Goal: Obtain resource: Download file/media

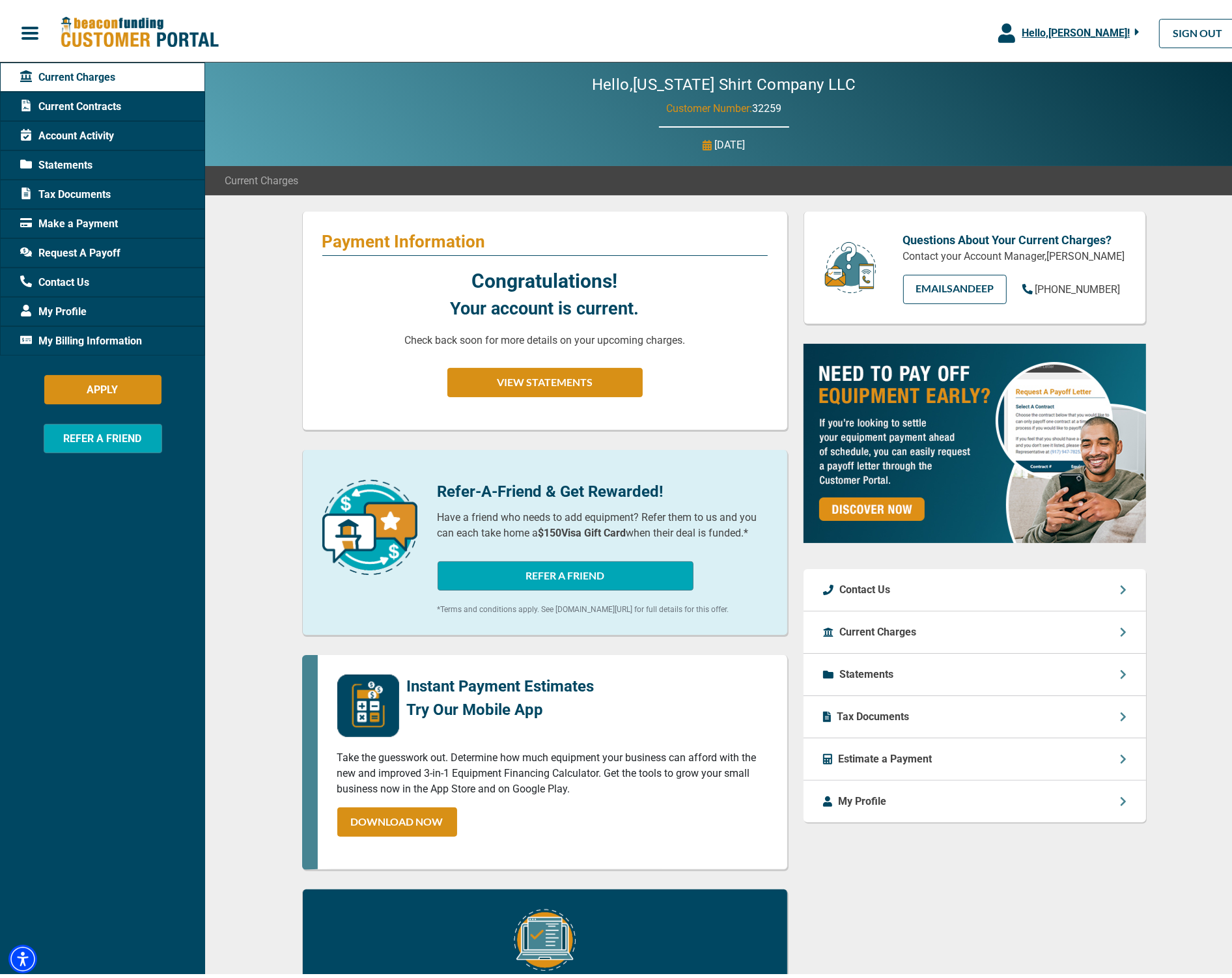
click at [66, 187] on span "Tax Documents" at bounding box center [65, 191] width 91 height 16
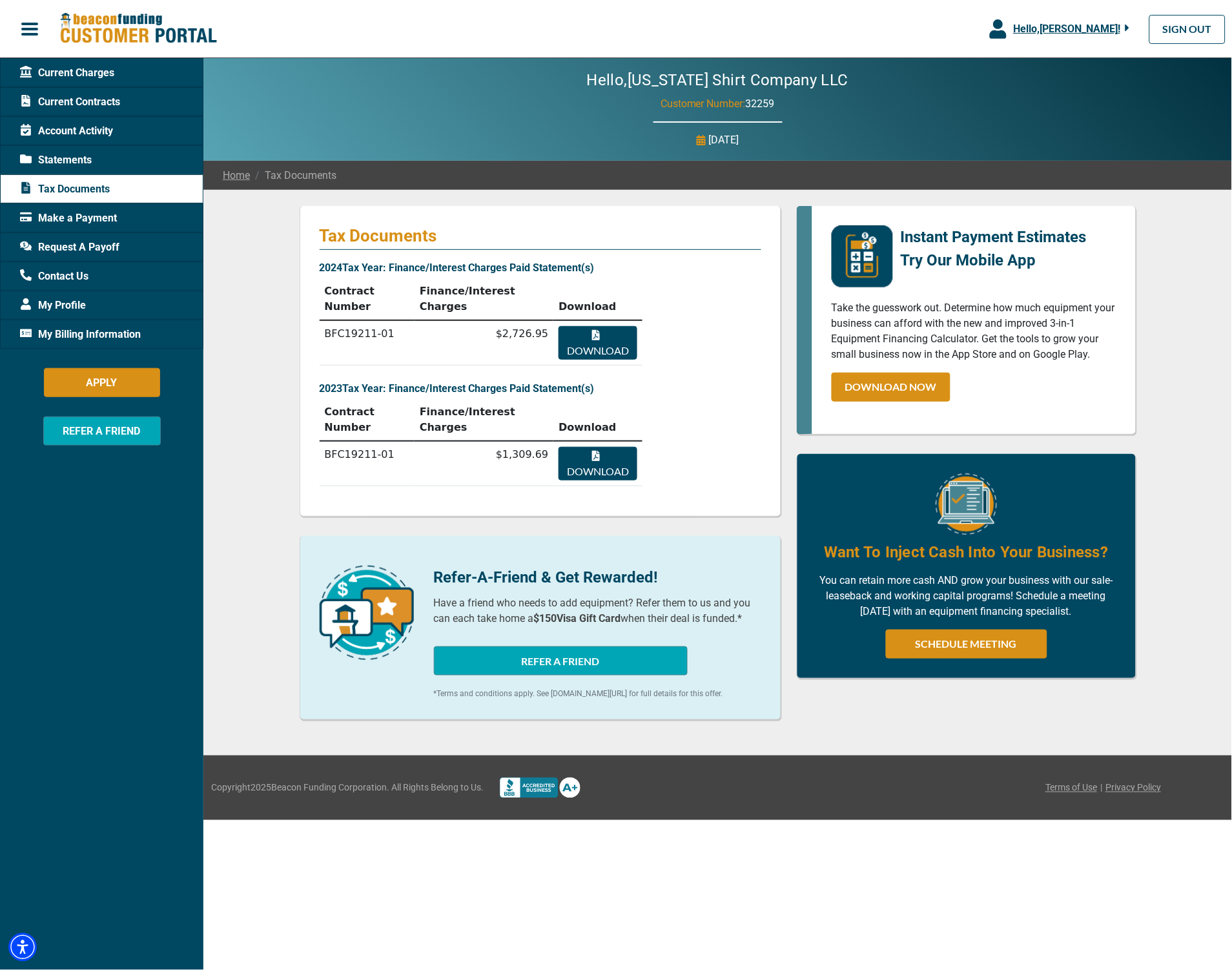
click at [693, 344] on div "Tax Documents 2024 Tax Year: Finance/Interest Charges Paid Statement(s) Contrac…" at bounding box center [540, 361] width 482 height 311
click at [480, 333] on td "$2,726.95" at bounding box center [484, 343] width 139 height 45
click at [681, 340] on div "Tax Documents 2024 Tax Year: Finance/Interest Charges Paid Statement(s) Contrac…" at bounding box center [540, 361] width 482 height 311
click at [596, 326] on button "Download" at bounding box center [598, 343] width 78 height 33
click at [292, 255] on div "Tax Documents 2024 Tax Year: Finance/Interest Charges Paid Statement(s) Contrac…" at bounding box center [540, 473] width 497 height 533
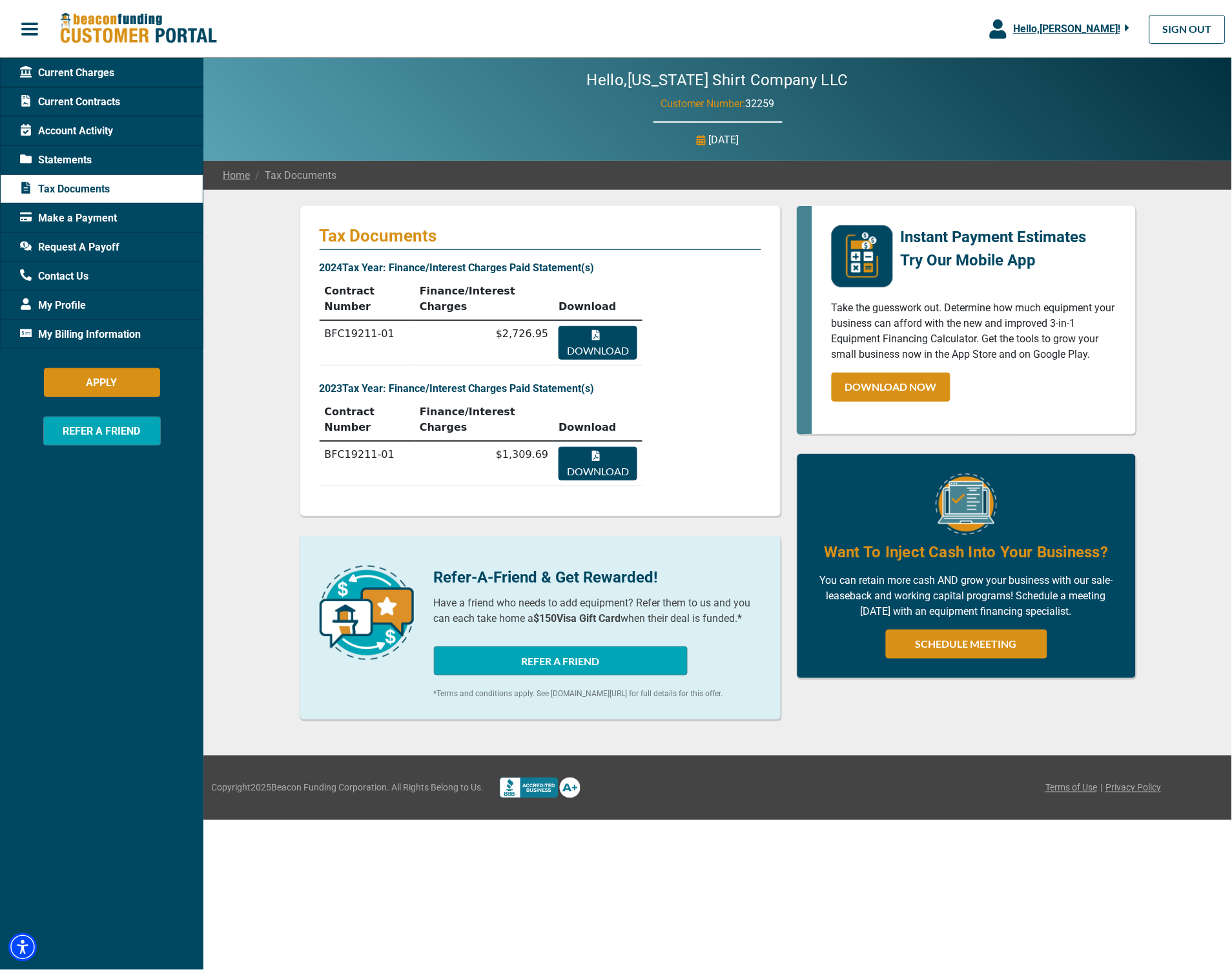
click at [63, 159] on span "Statements" at bounding box center [55, 160] width 71 height 16
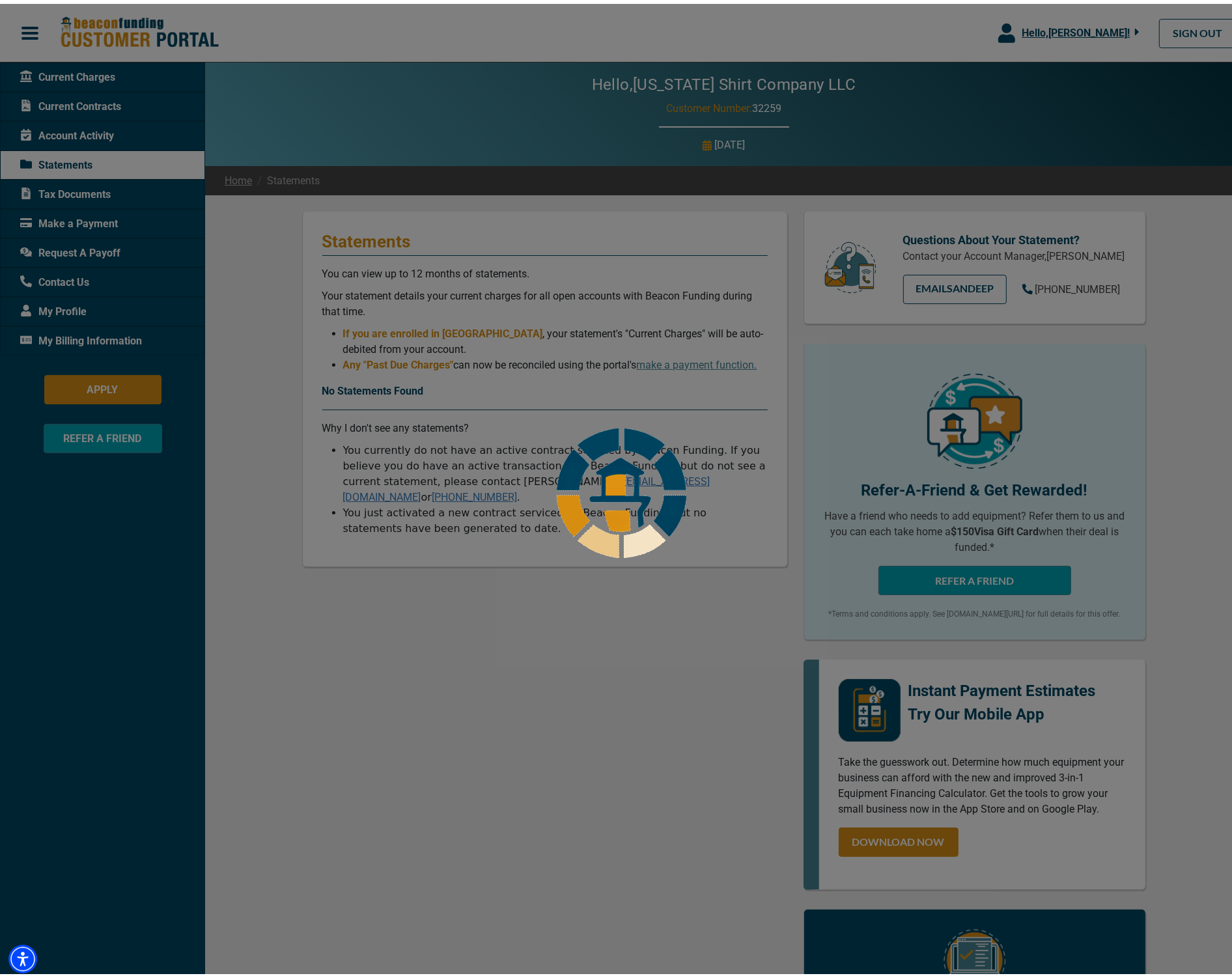
click at [270, 327] on div at bounding box center [620, 489] width 1242 height 978
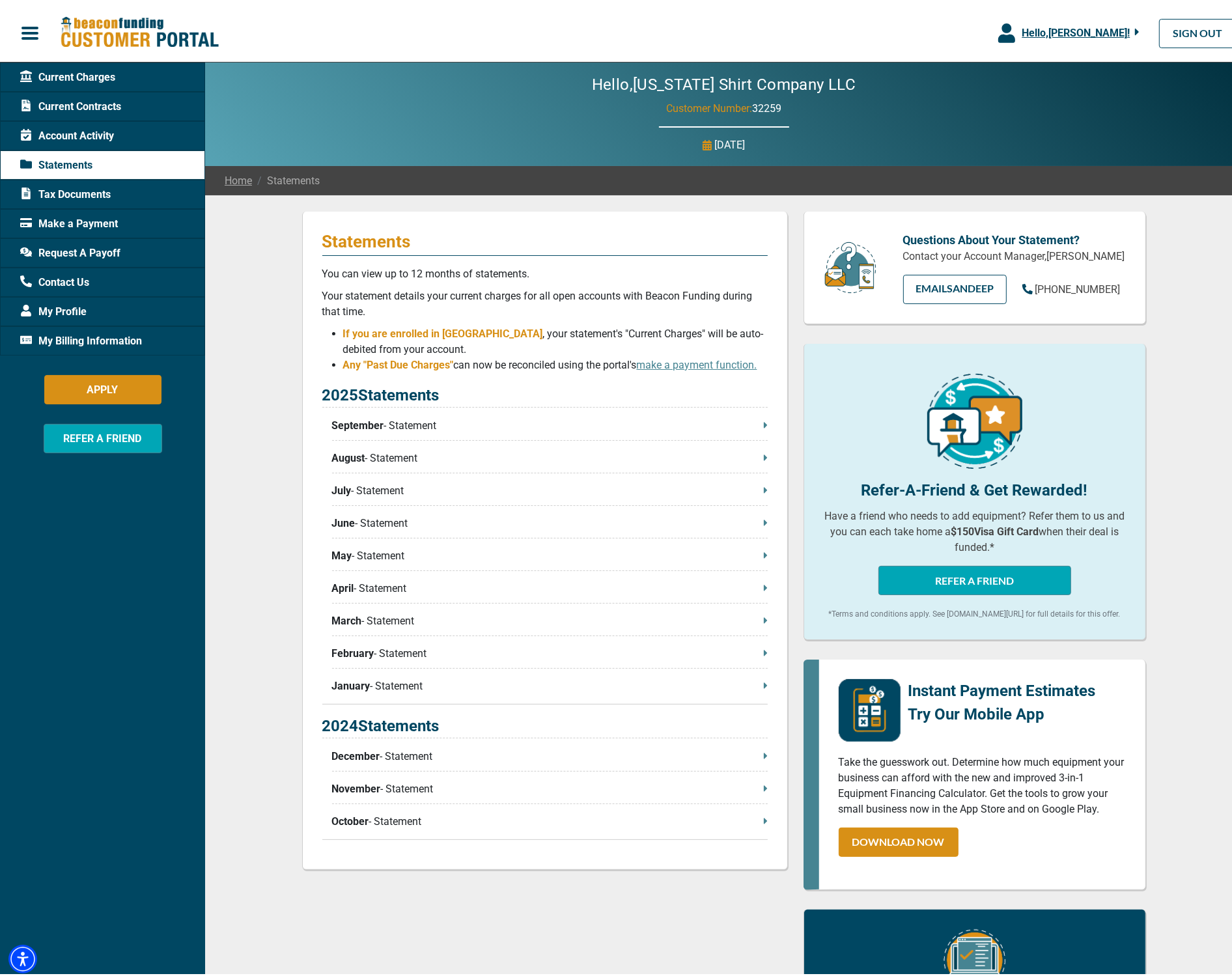
click at [745, 753] on p "December - Statement" at bounding box center [550, 752] width 435 height 16
click at [245, 328] on div "Statements You can view up to 12 months of statements. Your statement details y…" at bounding box center [723, 680] width 1037 height 977
click at [75, 130] on span "Account Activity" at bounding box center [66, 132] width 94 height 16
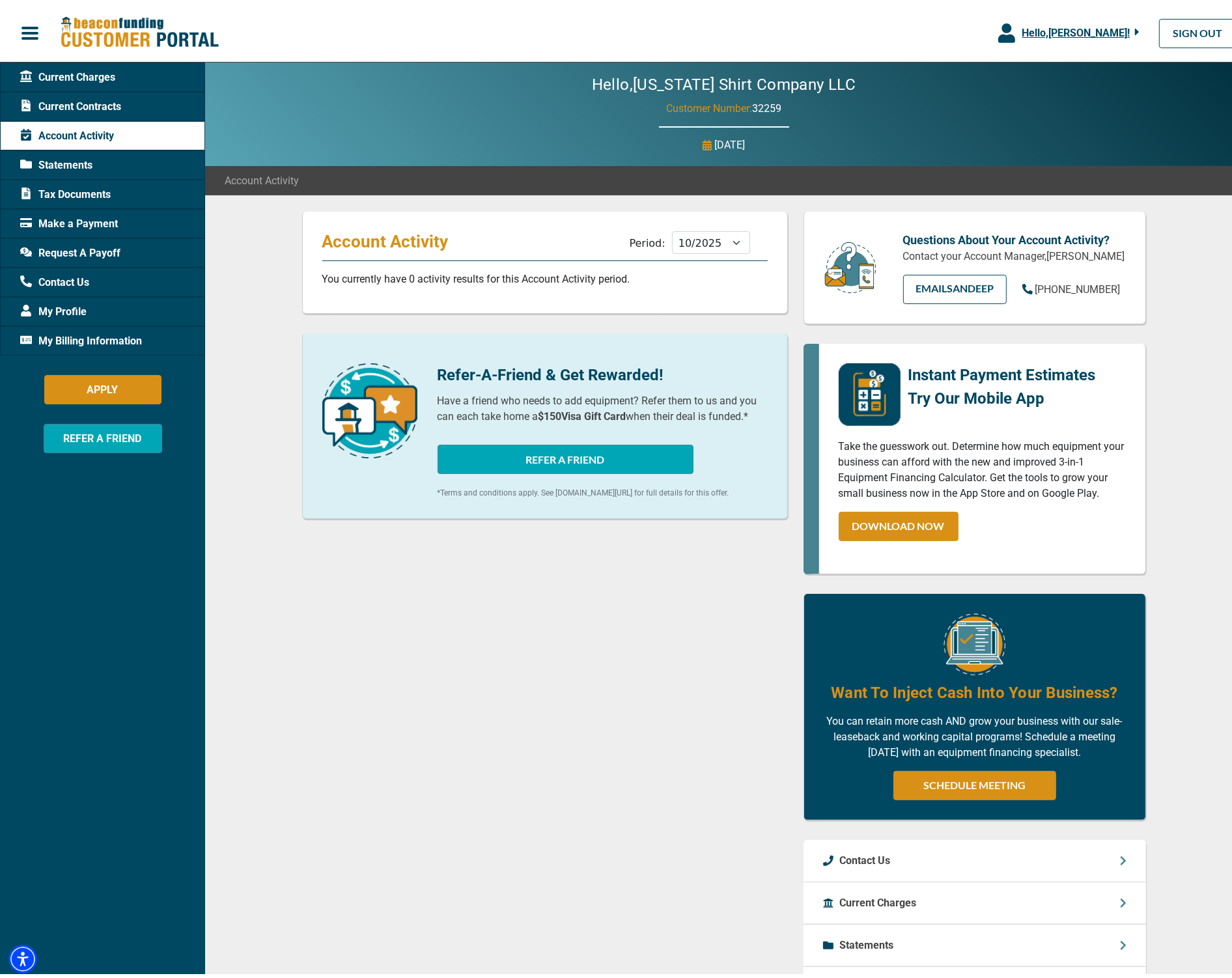
click at [65, 96] on span "Current Contracts" at bounding box center [70, 103] width 100 height 16
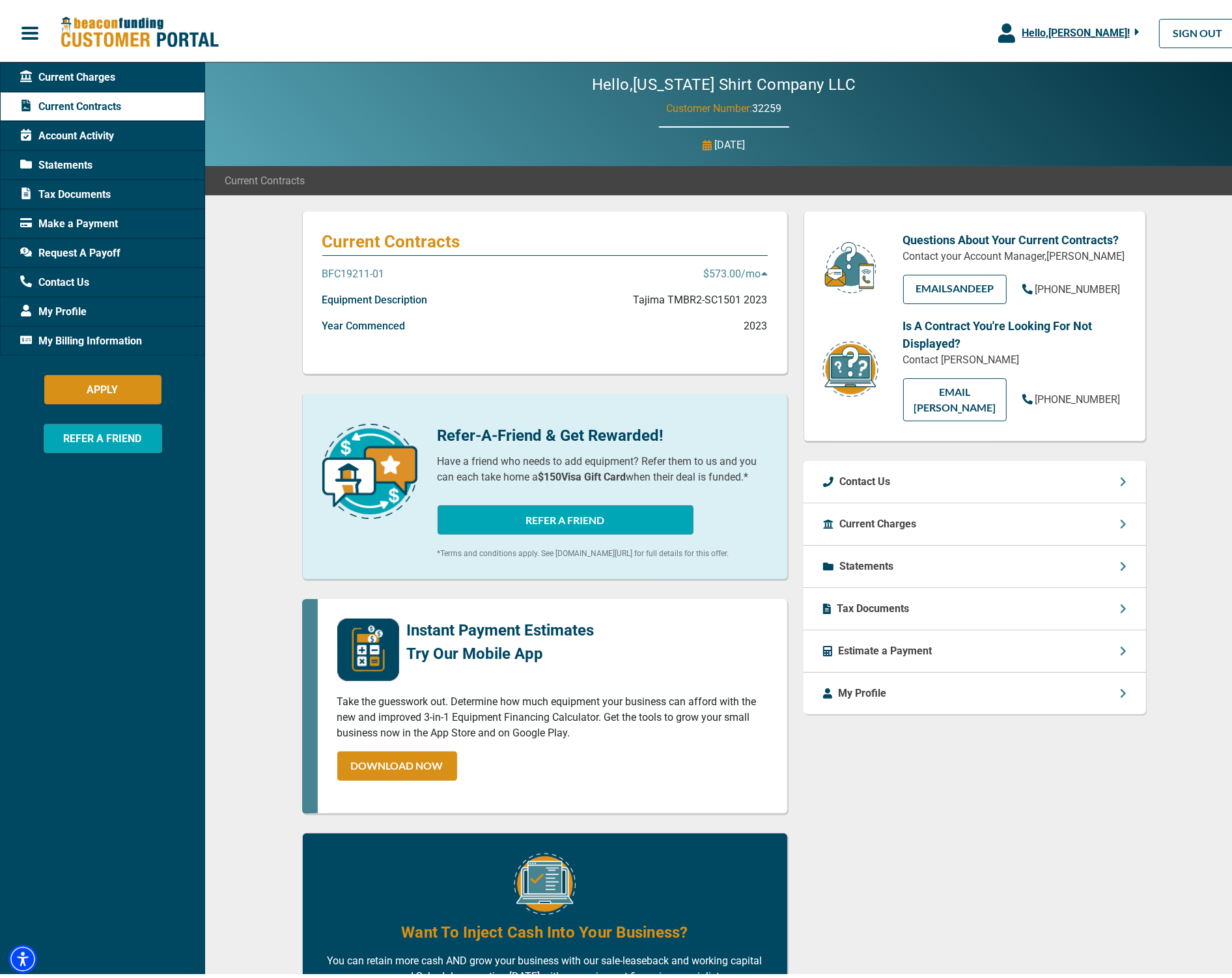
click at [274, 233] on div "Current Contracts BFC19211-01 $573.00 /mo Equipment Description Tajima TMBR2-SC…" at bounding box center [723, 633] width 1037 height 884
click at [347, 269] on p "BFC19211-01" at bounding box center [353, 270] width 62 height 16
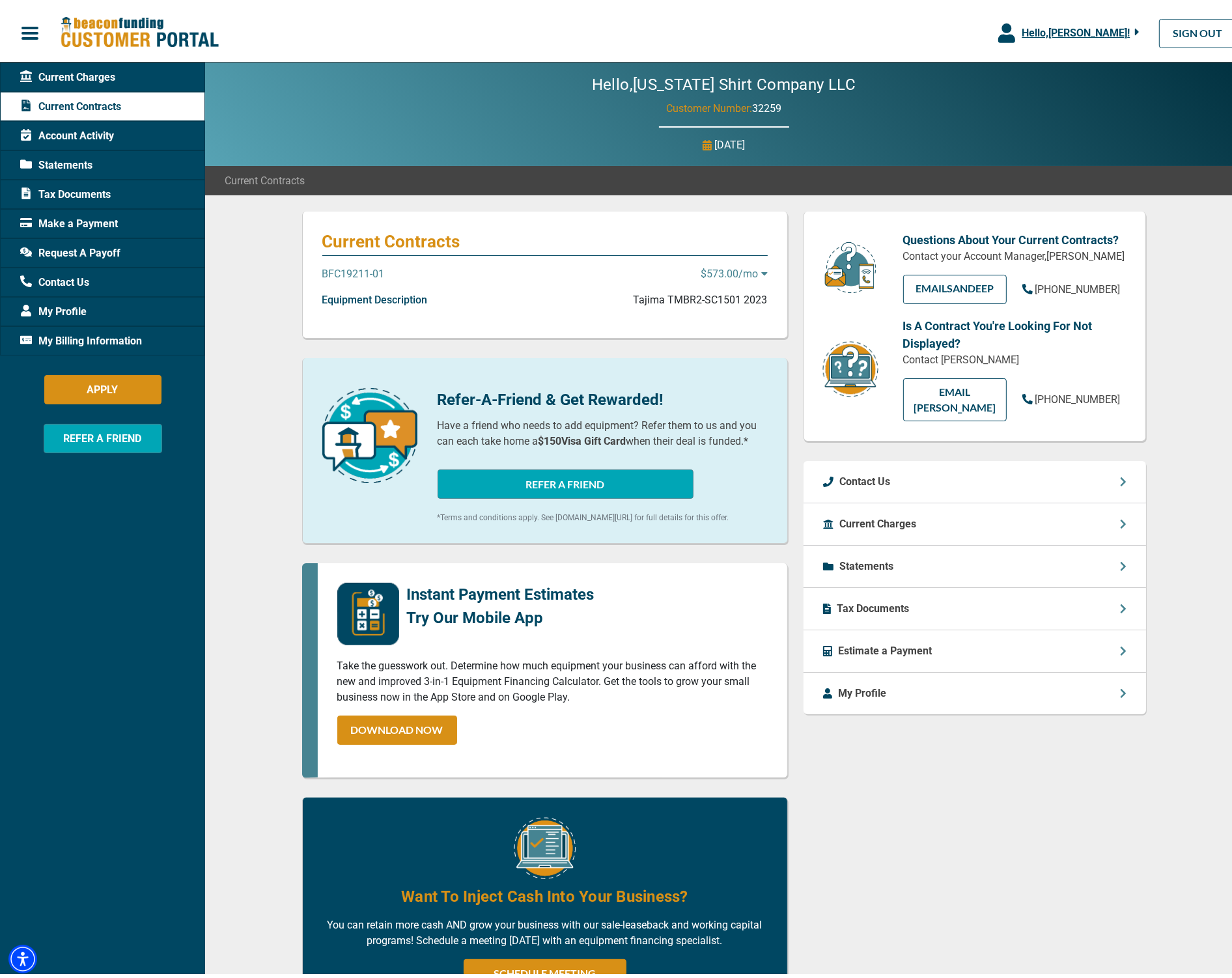
click at [347, 269] on p "BFC19211-01" at bounding box center [353, 270] width 62 height 16
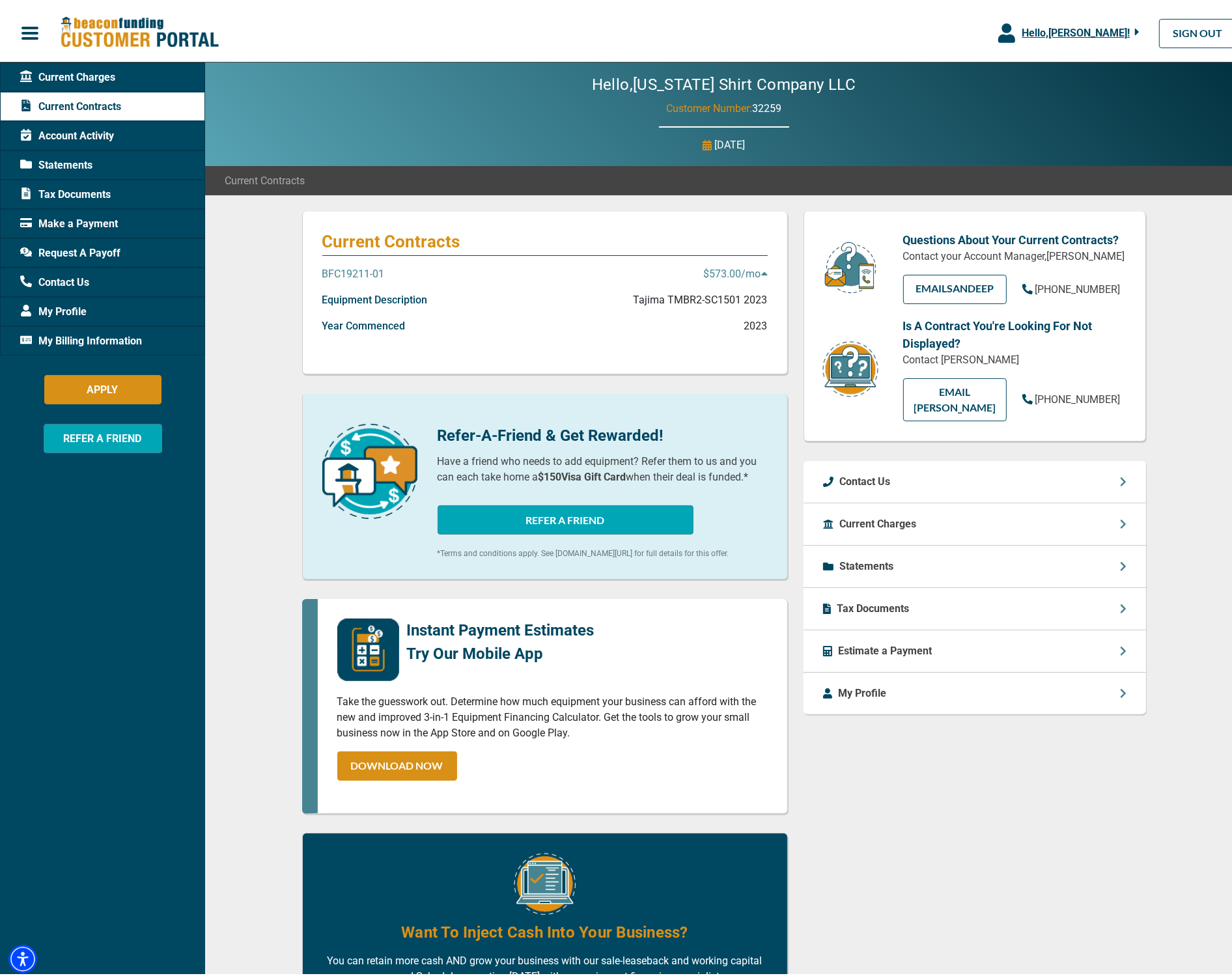
click at [81, 64] on div "Current Charges" at bounding box center [102, 74] width 205 height 30
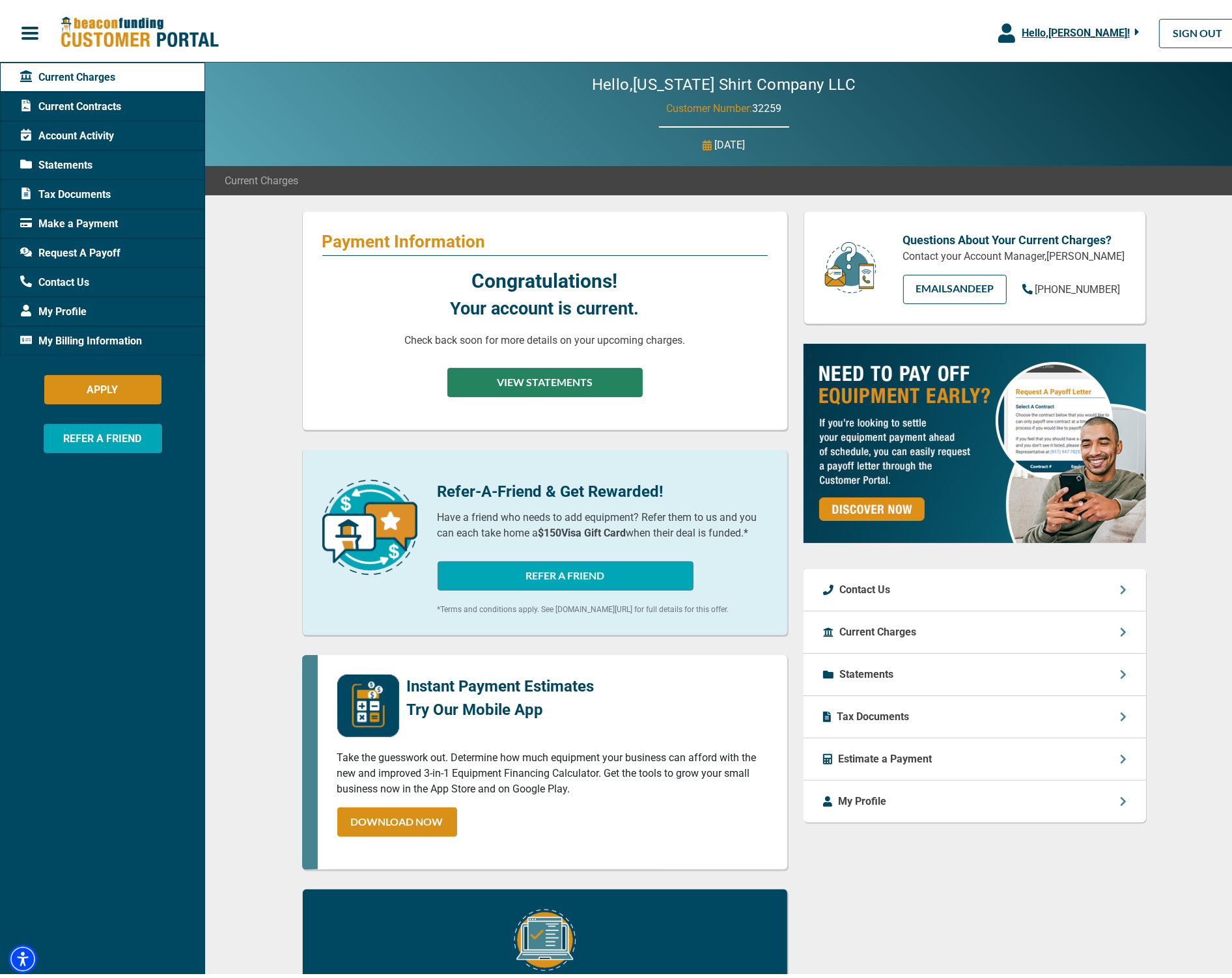
click at [515, 384] on button "VIEW STATEMENTS" at bounding box center [545, 379] width 195 height 30
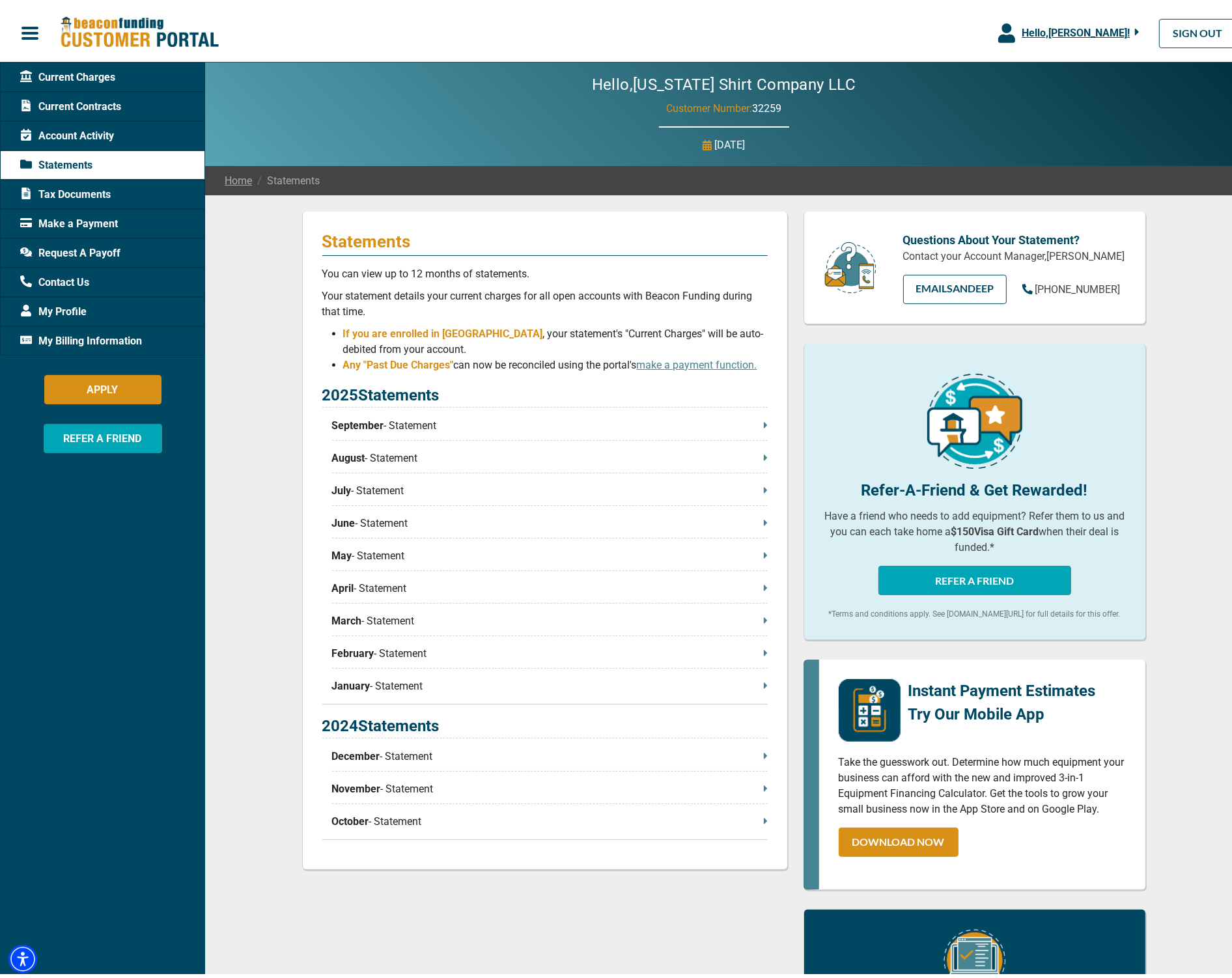
click at [55, 191] on span "Tax Documents" at bounding box center [65, 191] width 91 height 16
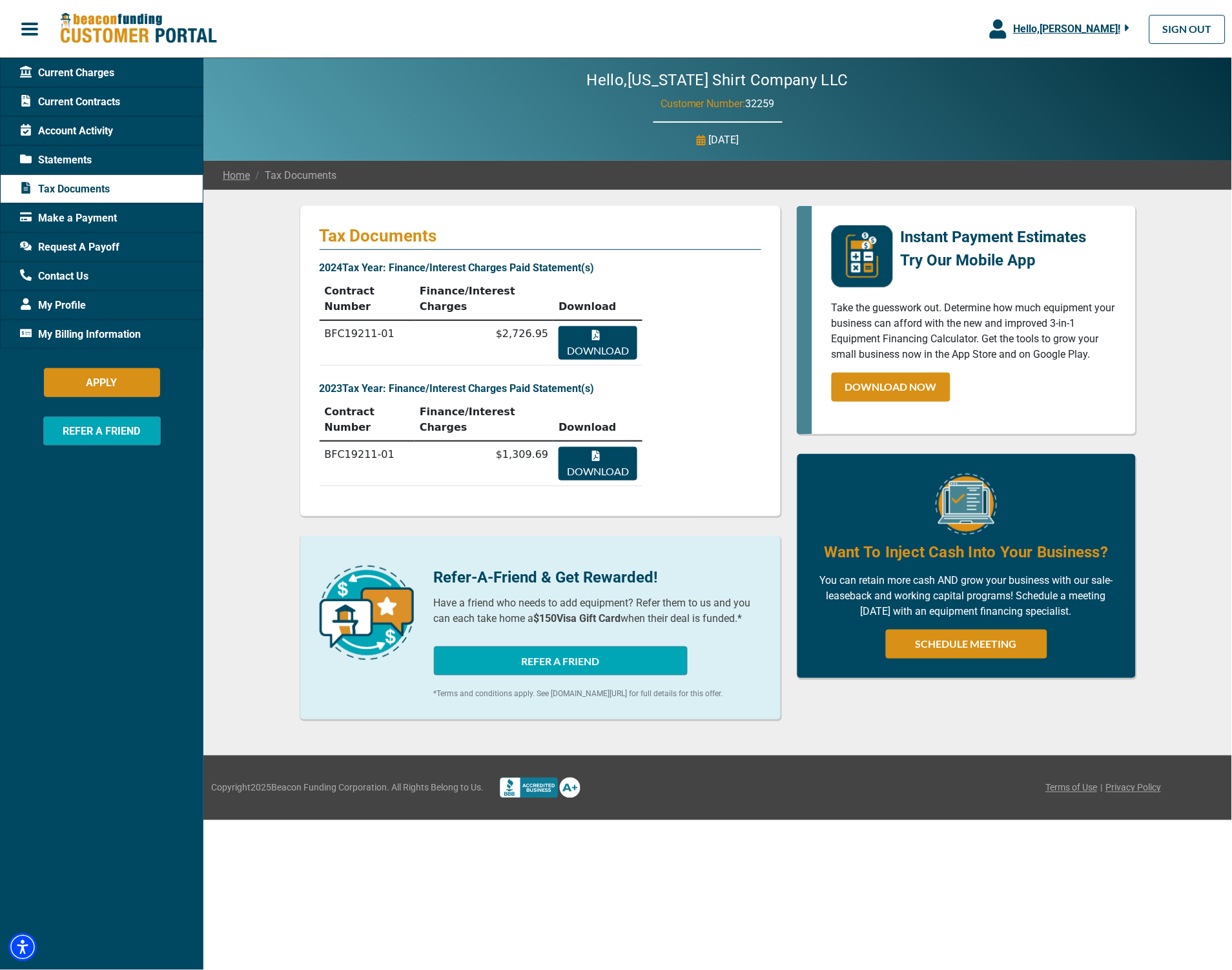
click at [74, 72] on span "Current Charges" at bounding box center [66, 73] width 95 height 16
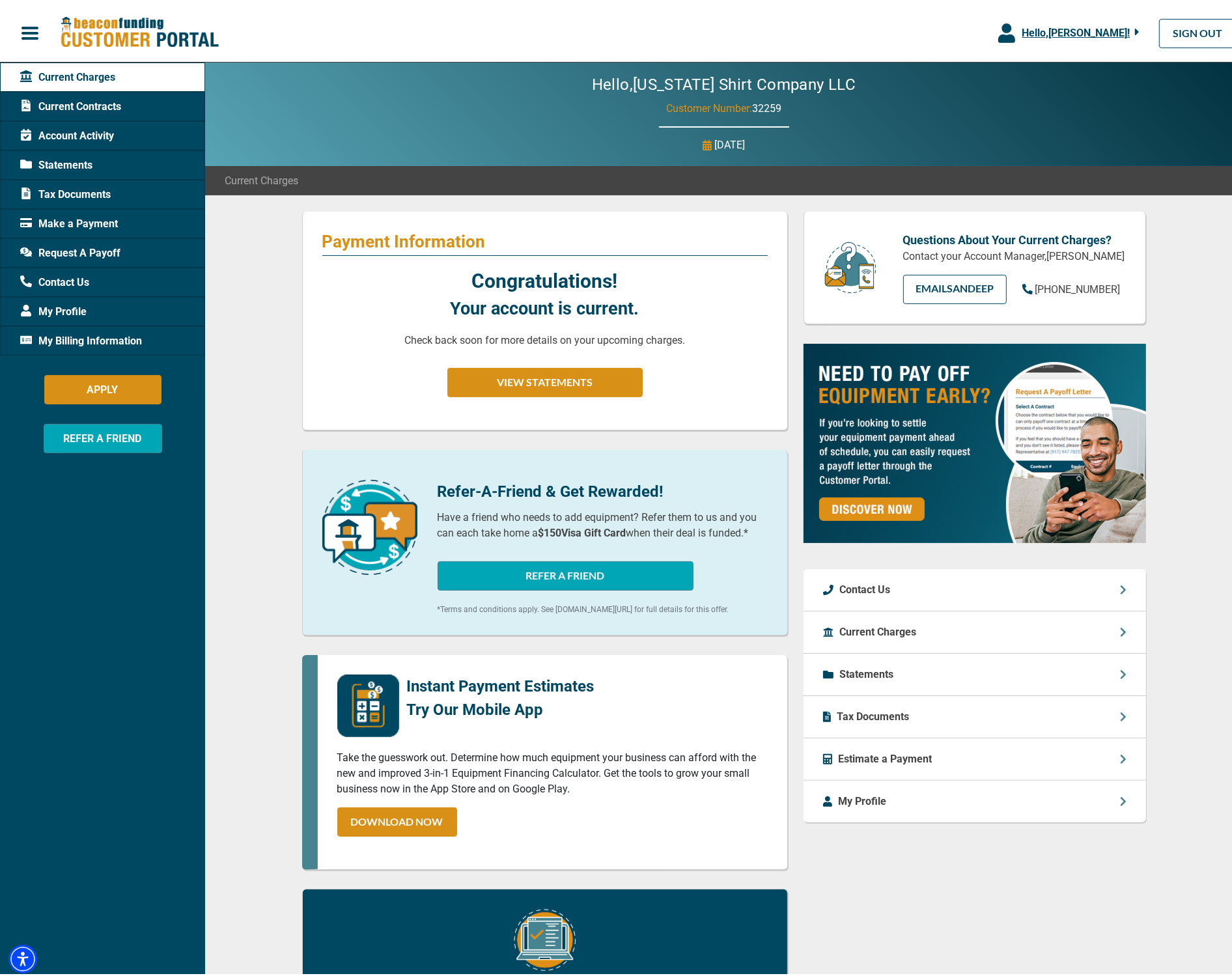
click at [979, 643] on div "Current Charges" at bounding box center [975, 628] width 343 height 42
click at [535, 366] on button "VIEW STATEMENTS" at bounding box center [545, 379] width 195 height 30
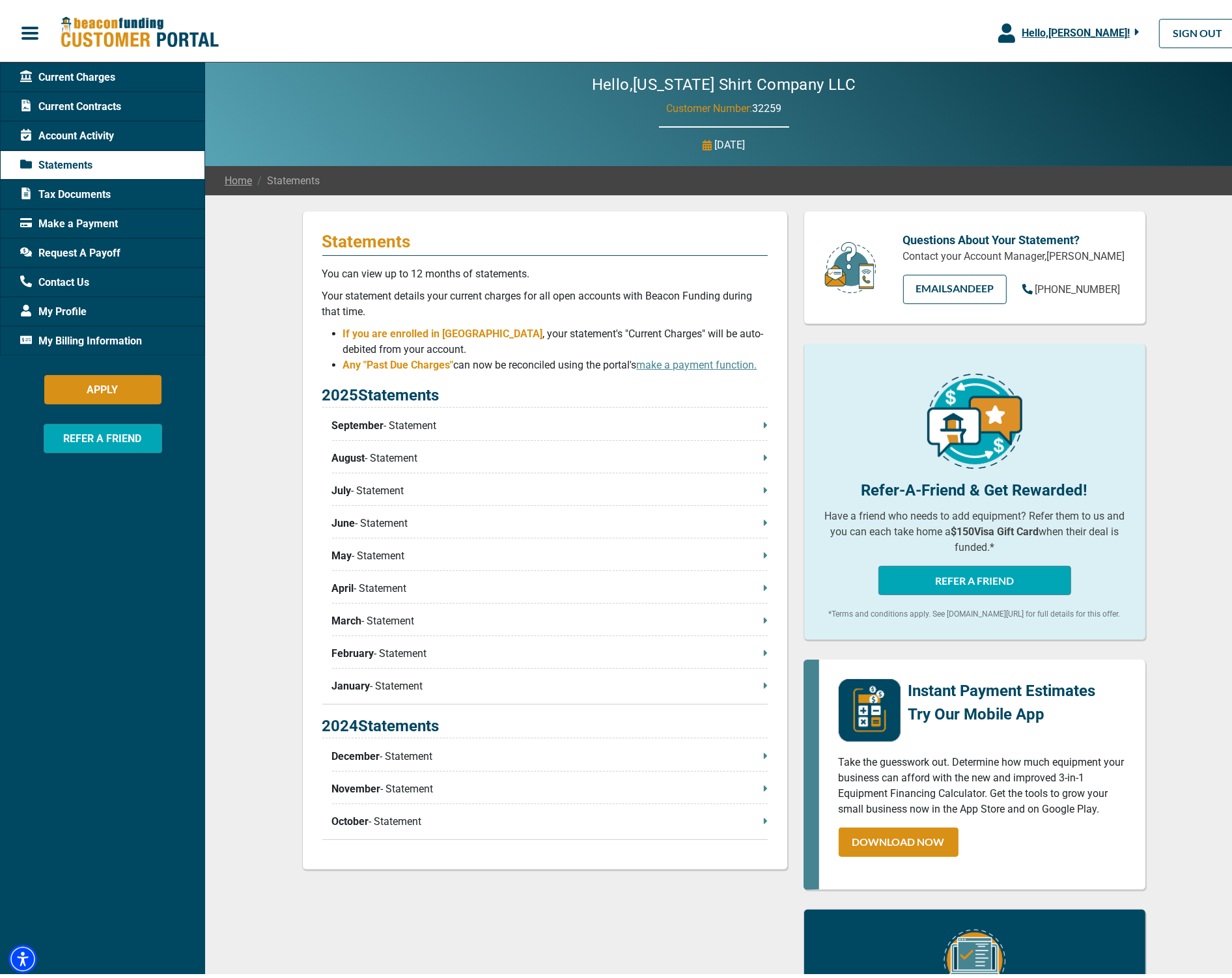
click at [486, 424] on p "September - Statement" at bounding box center [550, 422] width 435 height 16
click at [242, 336] on div "Statements You can view up to 12 months of statements. Your statement details y…" at bounding box center [723, 680] width 1037 height 977
click at [548, 290] on p "Your statement details your current charges for all open accounts with Beacon F…" at bounding box center [545, 300] width 445 height 32
click at [567, 291] on p "Your statement details your current charges for all open accounts with Beacon F…" at bounding box center [545, 300] width 445 height 32
click at [294, 316] on div "Statements You can view up to 12 months of statements. Your statement details y…" at bounding box center [545, 680] width 501 height 945
